Goal: Complete application form

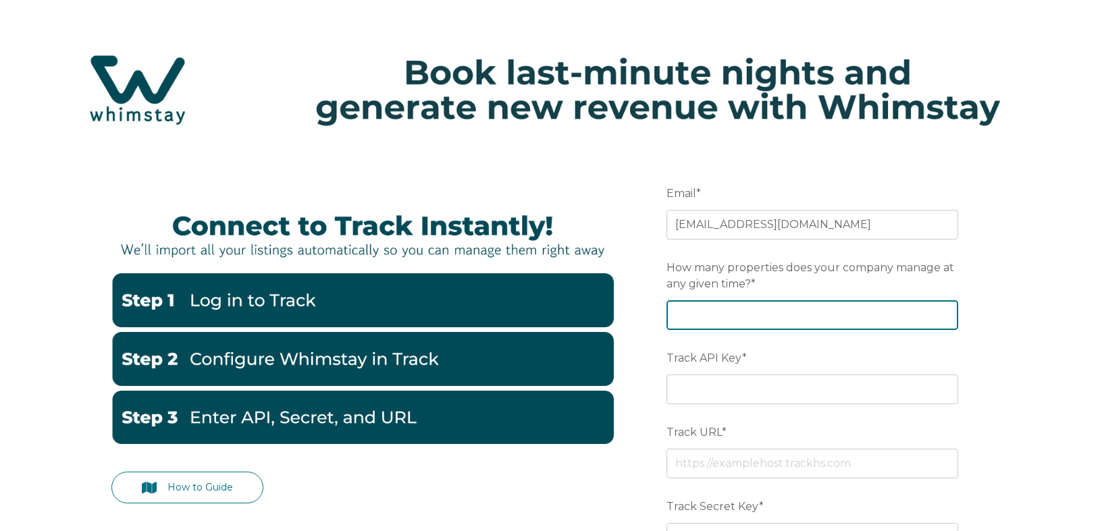
click at [704, 321] on input "How many properties does your company manage at any given time? *" at bounding box center [812, 315] width 292 height 30
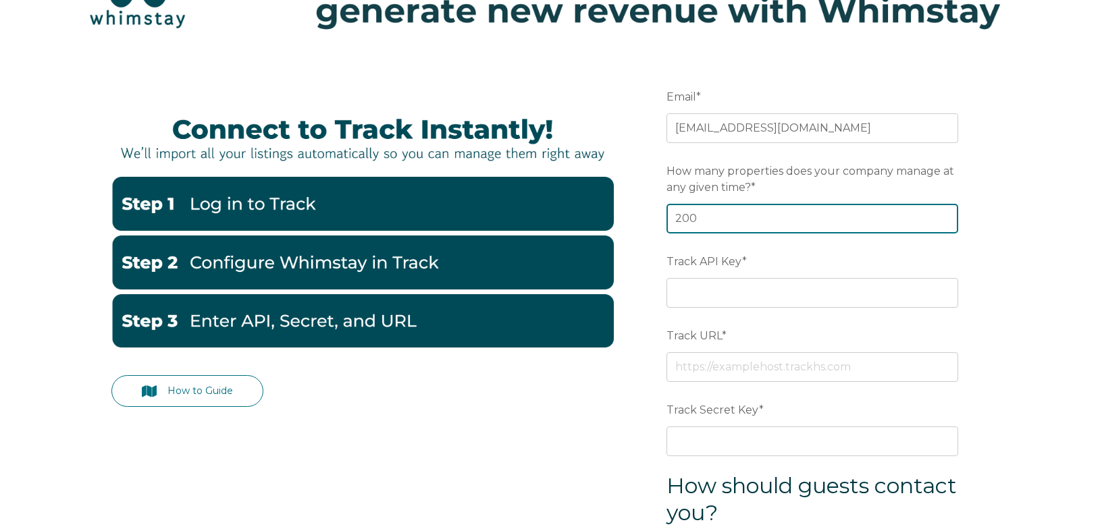
scroll to position [101, 0]
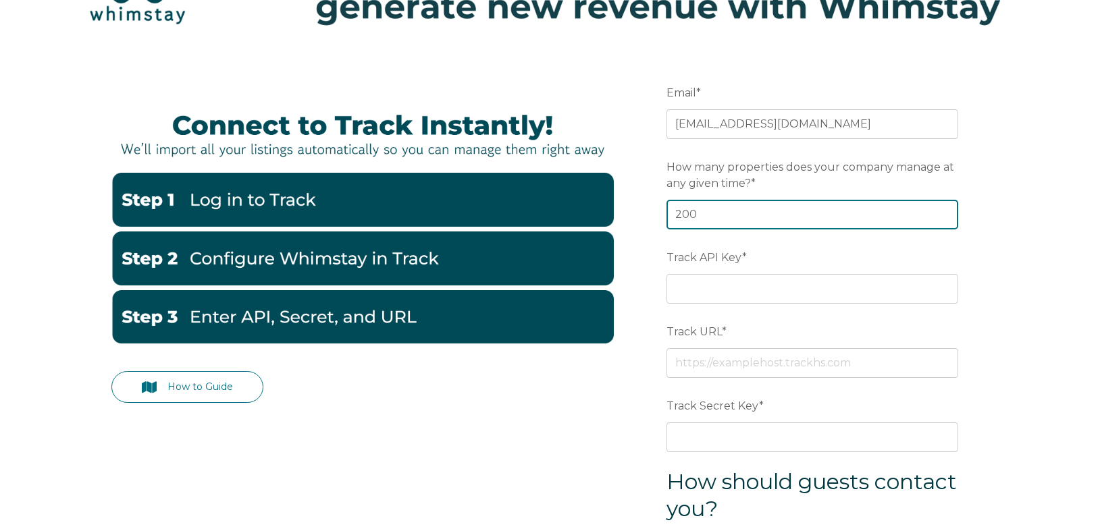
type input "200"
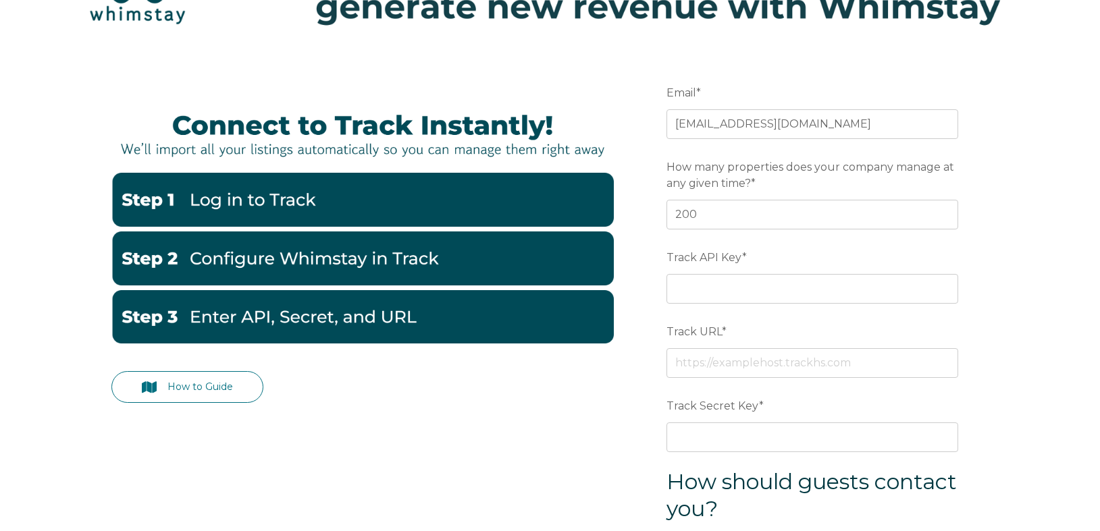
click at [145, 197] on img at bounding box center [362, 200] width 502 height 54
